Goal: Navigation & Orientation: Find specific page/section

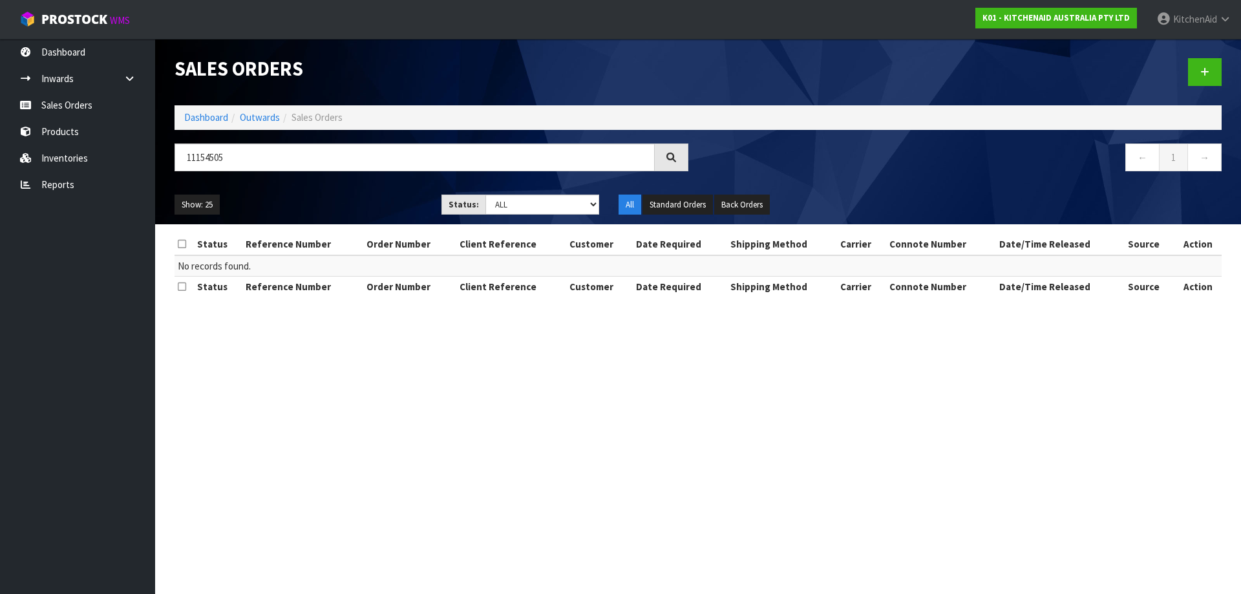
click at [168, 164] on div "11154505" at bounding box center [431, 163] width 533 height 38
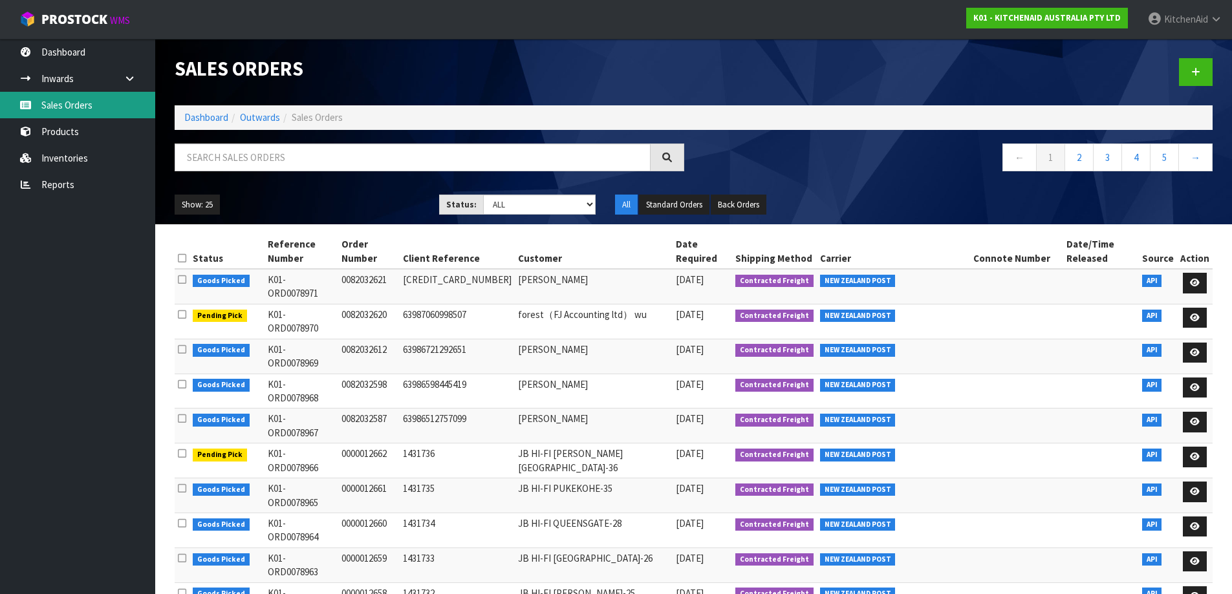
click at [72, 106] on link "Sales Orders" at bounding box center [77, 105] width 155 height 27
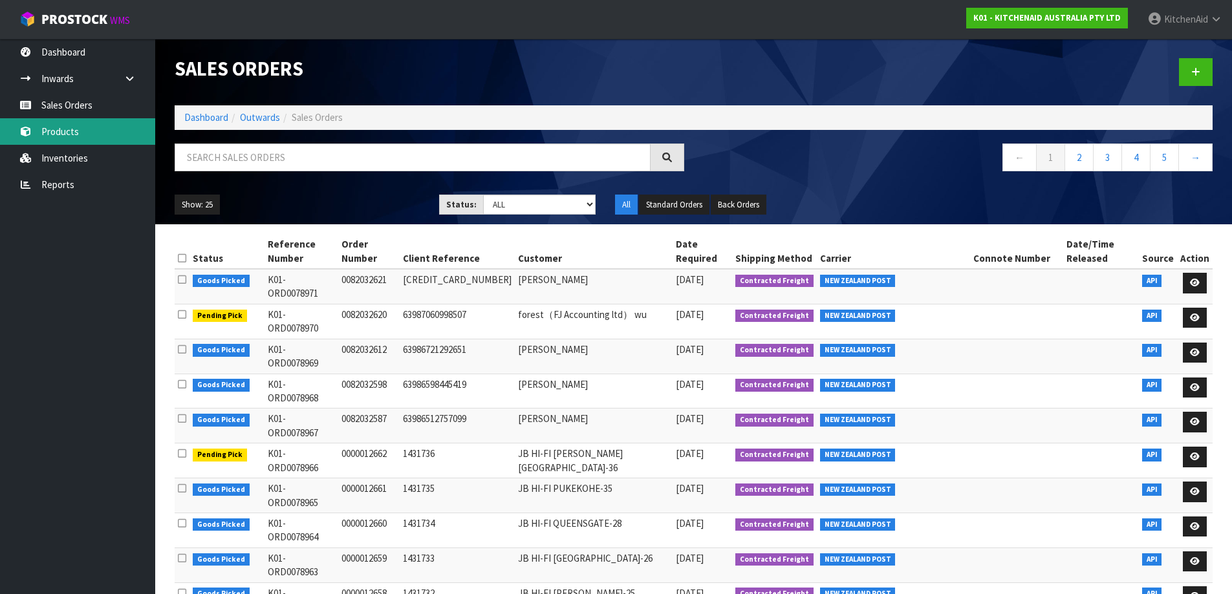
click at [70, 141] on link "Products" at bounding box center [77, 131] width 155 height 27
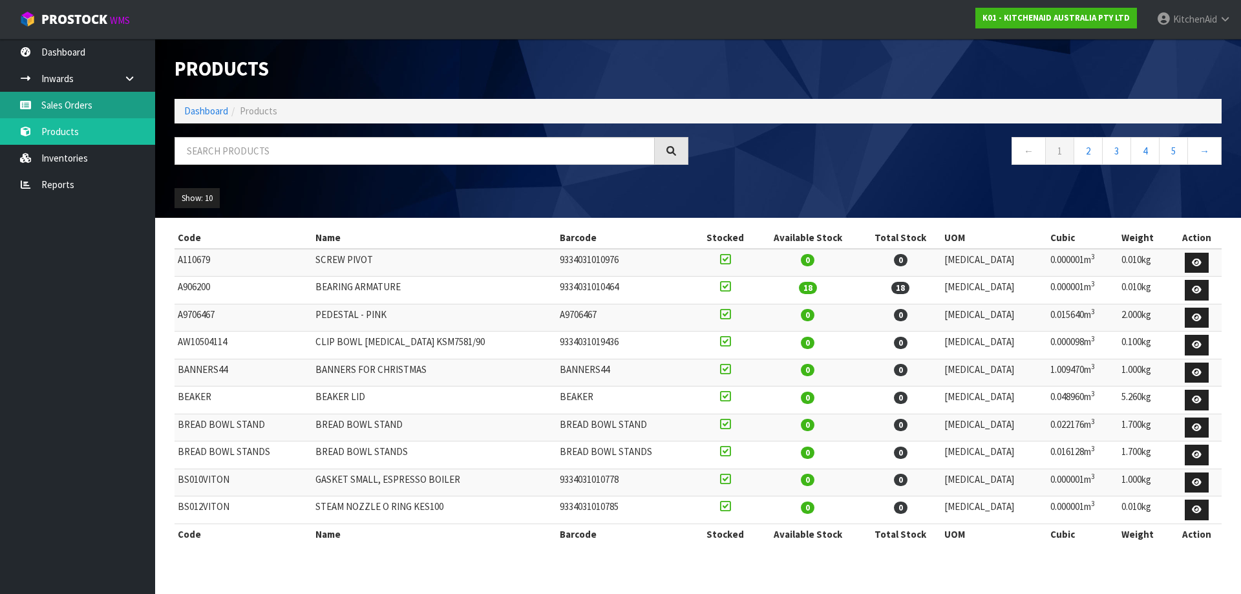
click at [89, 103] on link "Sales Orders" at bounding box center [77, 105] width 155 height 27
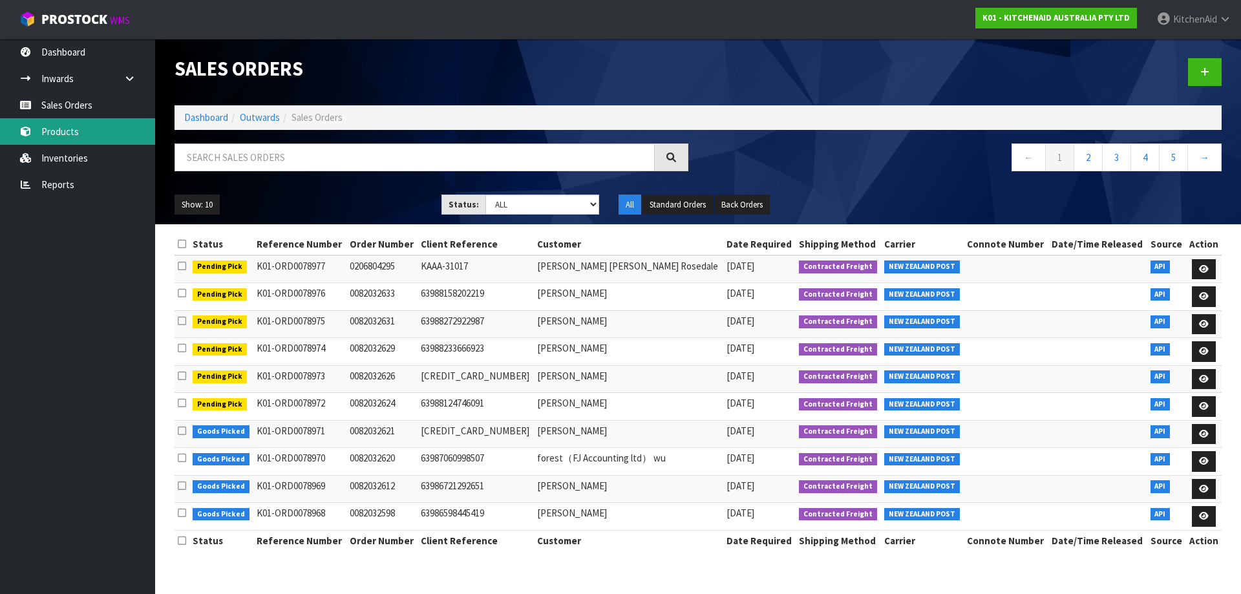
click at [68, 128] on link "Products" at bounding box center [77, 131] width 155 height 27
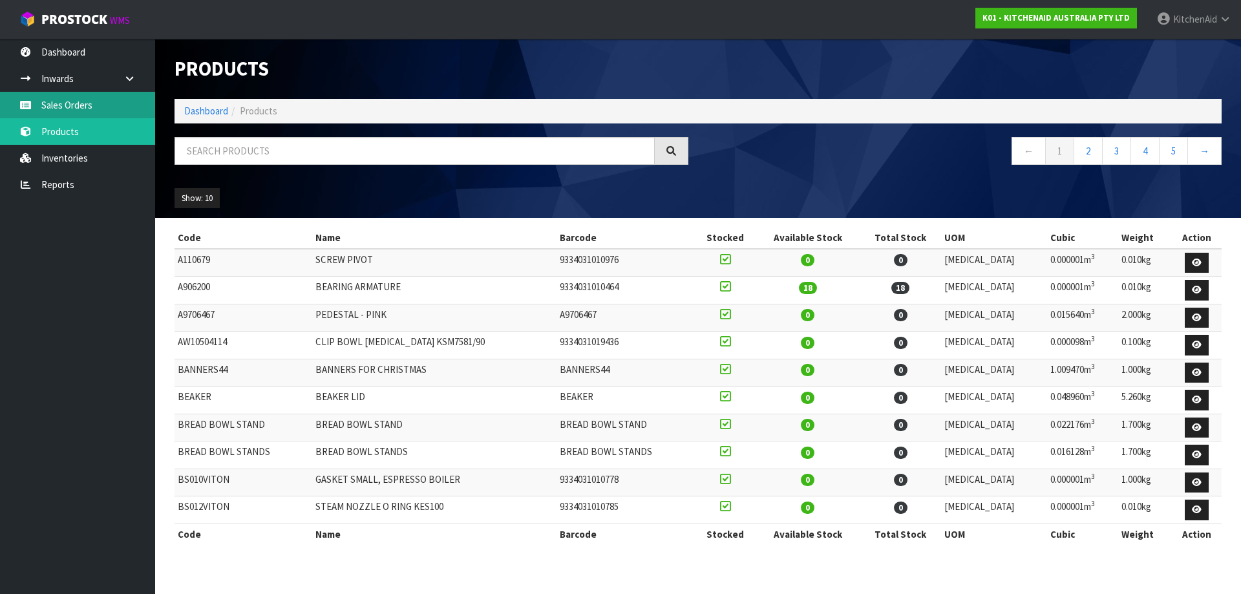
click at [87, 113] on link "Sales Orders" at bounding box center [77, 105] width 155 height 27
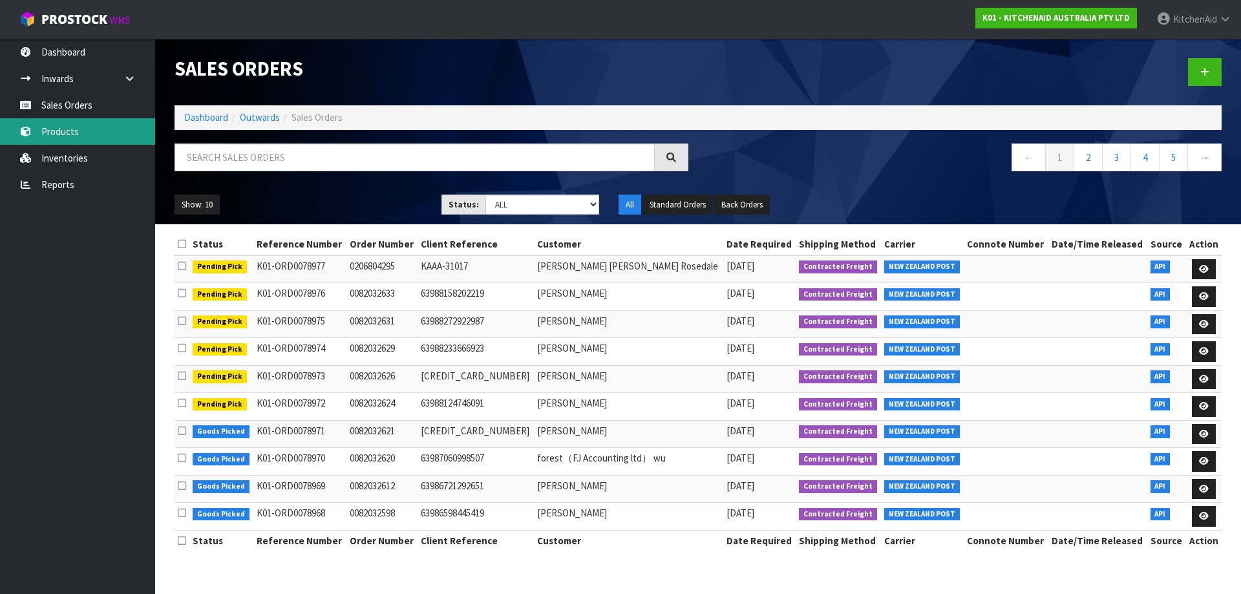
click at [65, 141] on link "Products" at bounding box center [77, 131] width 155 height 27
